Goal: Book appointment/travel/reservation

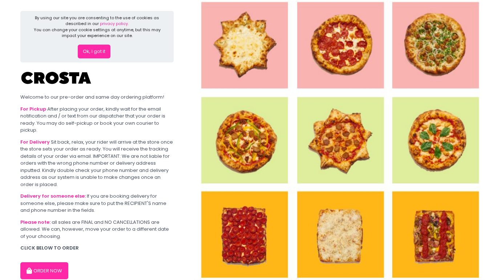
click at [50, 272] on button "ORDER NOW" at bounding box center [44, 271] width 48 height 17
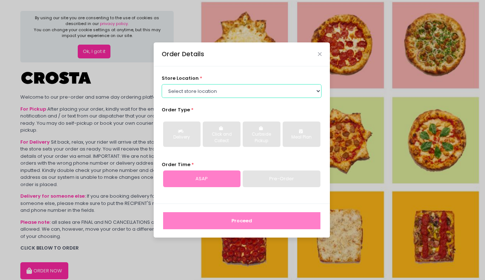
click at [219, 90] on select "Select store location [PERSON_NAME] Pizza - [PERSON_NAME] Pizza - [GEOGRAPHIC_D…" at bounding box center [242, 91] width 160 height 14
select select "5fabb2e53664a8677beaeb89"
click at [162, 84] on select "Select store location [PERSON_NAME] Pizza - [PERSON_NAME] Pizza - [GEOGRAPHIC_D…" at bounding box center [242, 91] width 160 height 14
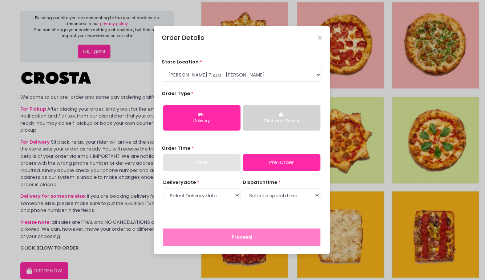
click at [262, 114] on button "Click and Collect" at bounding box center [281, 117] width 77 height 25
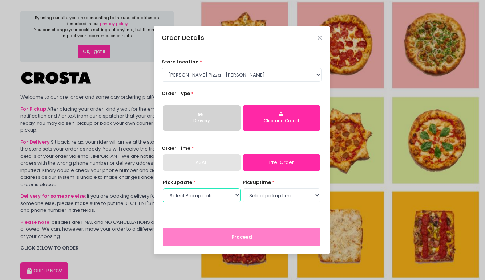
click at [230, 198] on select "Select Pickup date [DATE] [DATE] [DATE] [DATE] [DATE] [DATE]" at bounding box center [201, 195] width 77 height 14
select select "[DATE]"
click at [163, 188] on select "Select Pickup date [DATE] [DATE] [DATE] [DATE] [DATE] [DATE]" at bounding box center [201, 195] width 77 height 14
click at [267, 196] on select "Select pickup time 12:00 PM - 12:30 PM 12:30 PM - 01:00 PM 01:00 PM - 01:30 PM …" at bounding box center [281, 195] width 77 height 14
select select "12:00"
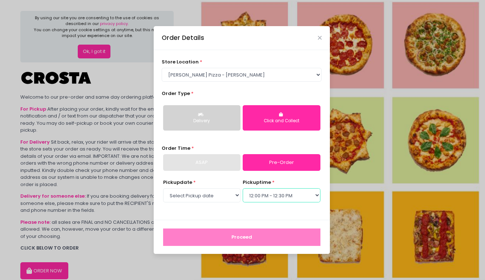
click at [243, 188] on select "Select pickup time 12:00 PM - 12:30 PM 12:30 PM - 01:00 PM 01:00 PM - 01:30 PM …" at bounding box center [281, 195] width 77 height 14
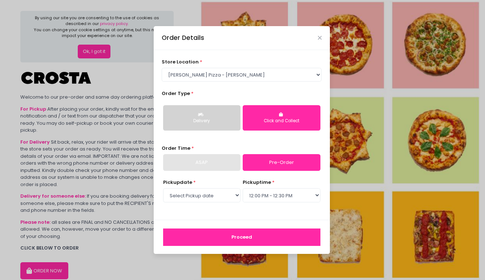
click at [227, 235] on button "Proceed" at bounding box center [241, 237] width 157 height 17
